Goal: Task Accomplishment & Management: Manage account settings

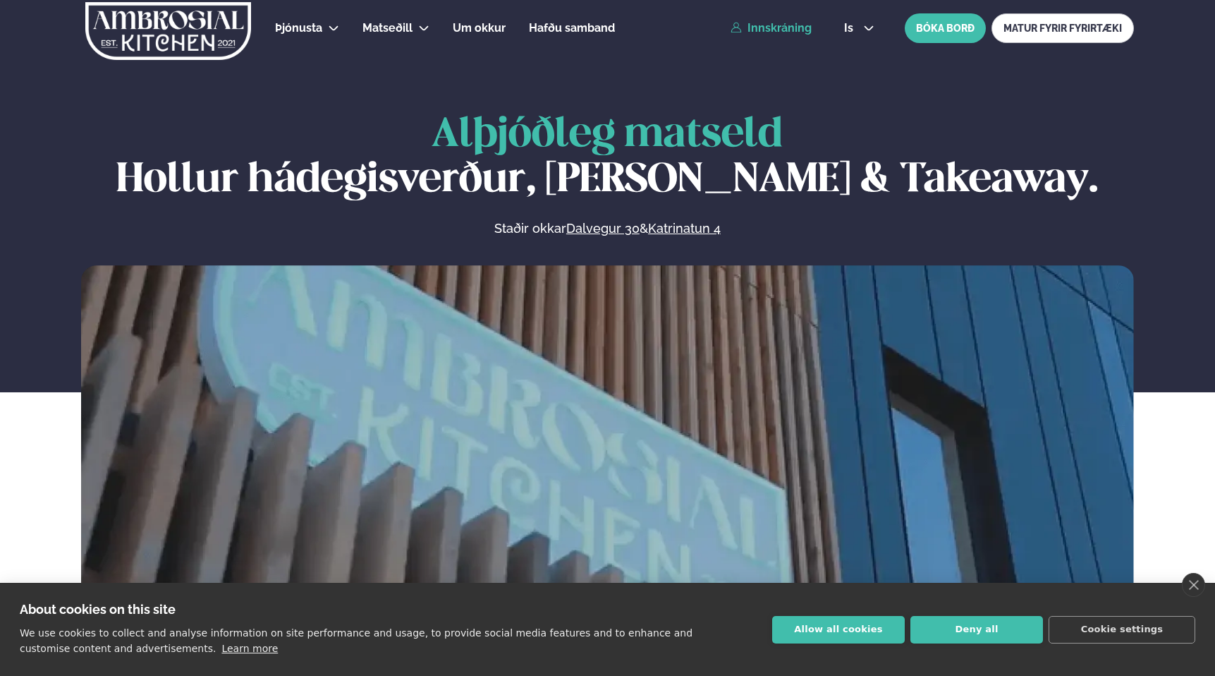
click at [775, 26] on link "Innskráning" at bounding box center [771, 28] width 81 height 13
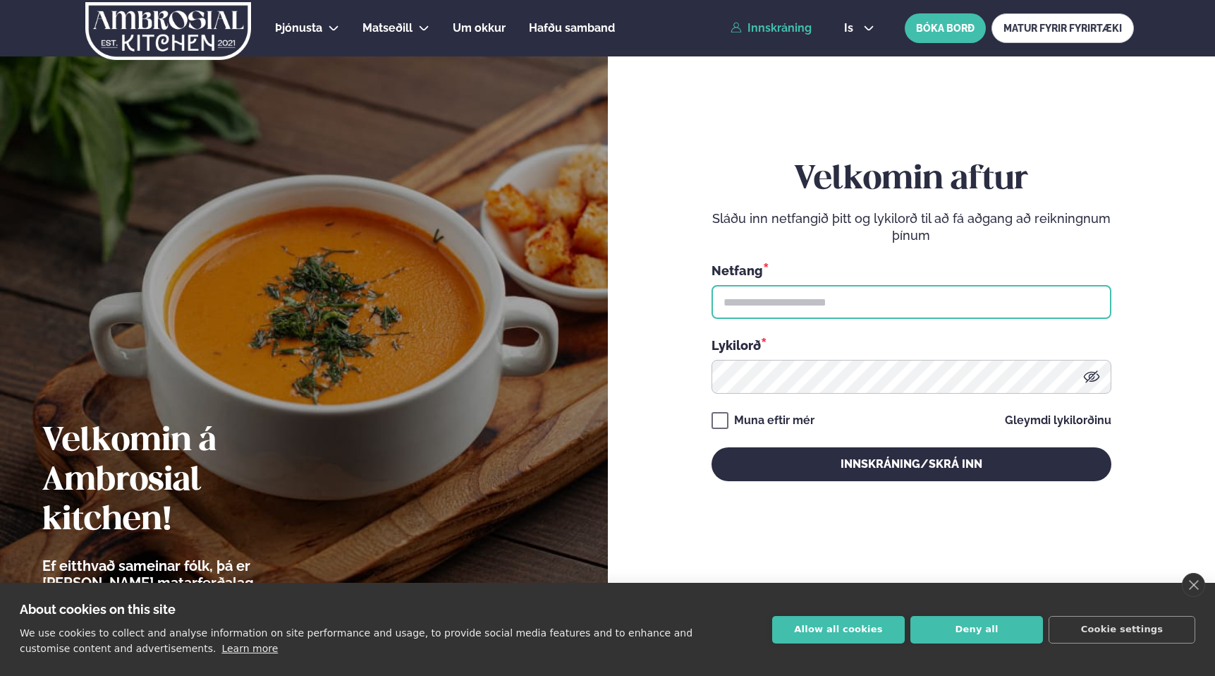
click at [759, 298] on input "text" at bounding box center [912, 302] width 400 height 34
click at [796, 307] on input "text" at bounding box center [912, 302] width 400 height 34
type input "**********"
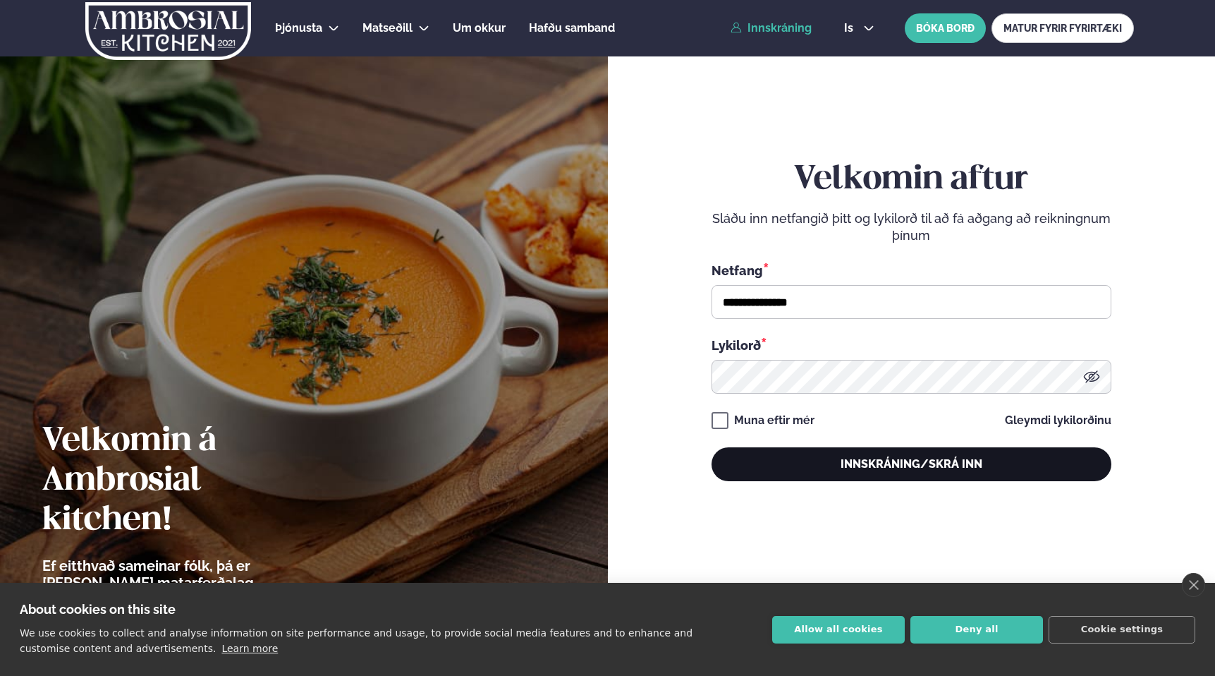
click at [829, 463] on button "Innskráning/Skrá inn" at bounding box center [912, 464] width 400 height 34
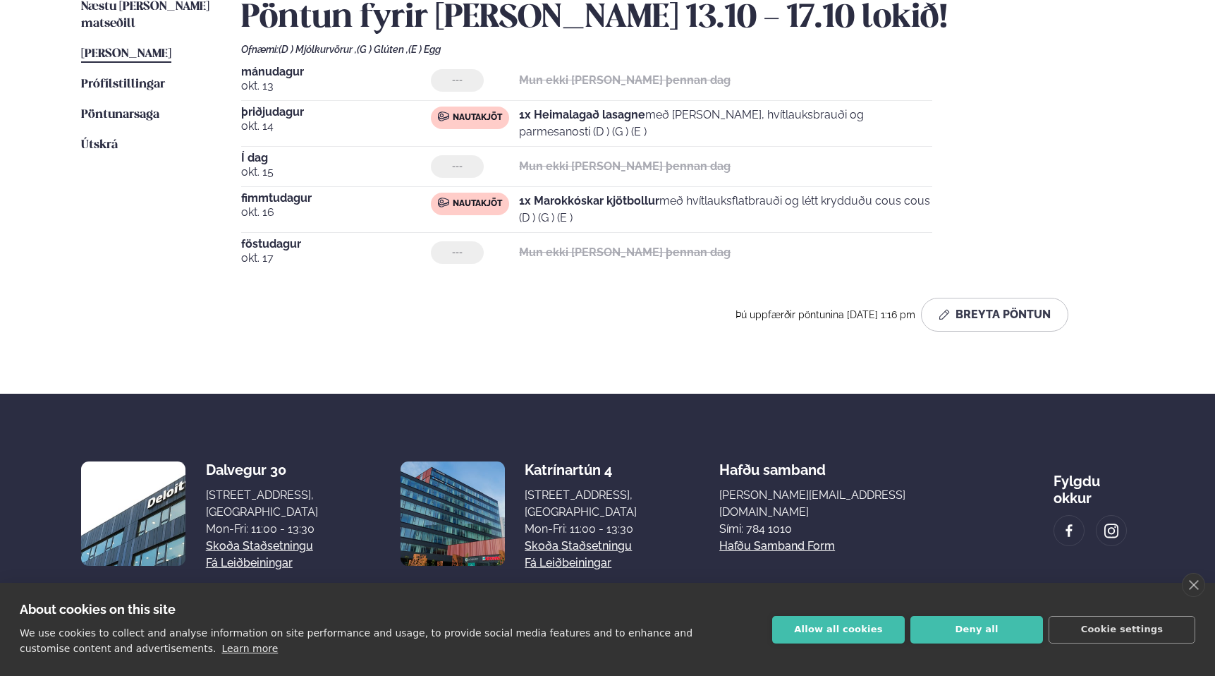
scroll to position [372, 0]
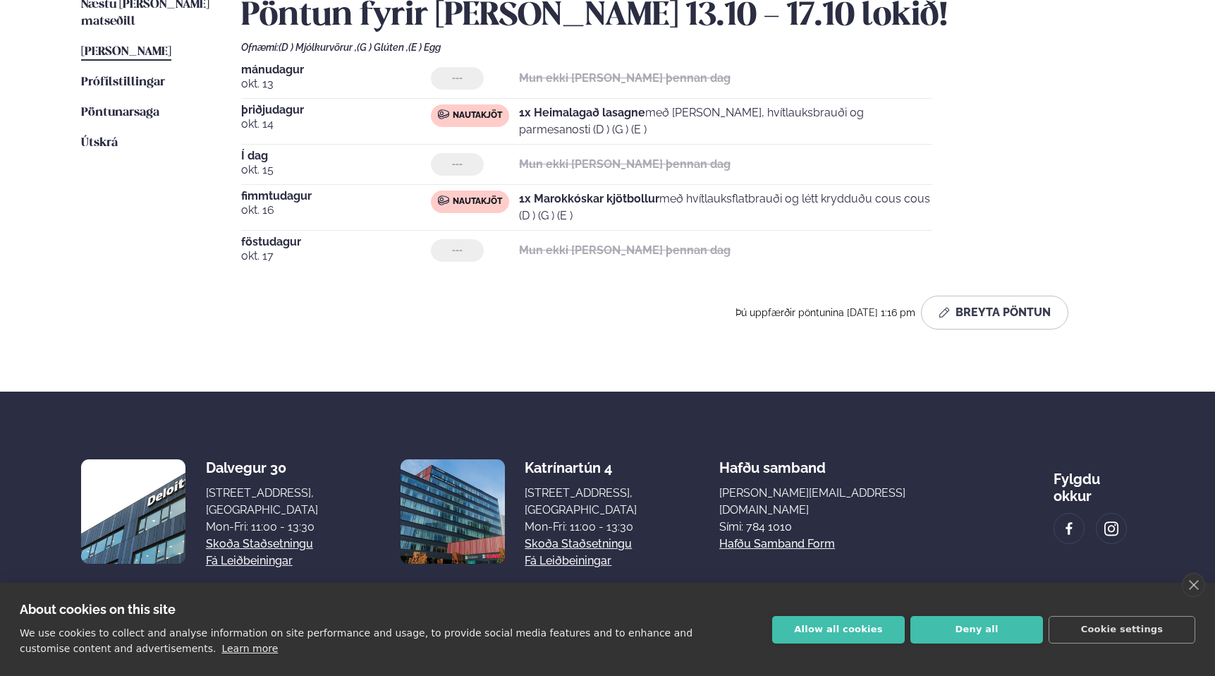
click at [688, 329] on div "Pöntun fyrir [PERSON_NAME] 13.10 - 17.10 lokið! Ofnæmi: (D ) Mjólkurvörur , (G …" at bounding box center [687, 168] width 893 height 344
